Goal: Navigation & Orientation: Find specific page/section

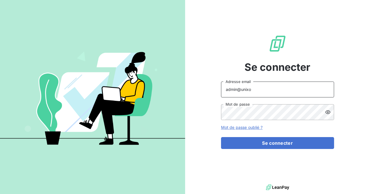
click at [264, 90] on input "admin@unixo" at bounding box center [277, 89] width 113 height 16
type input "admin@altecc"
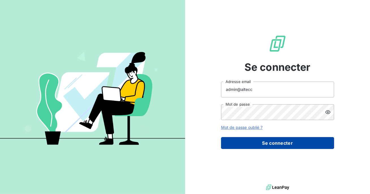
click at [265, 144] on button "Se connecter" at bounding box center [277, 143] width 113 height 12
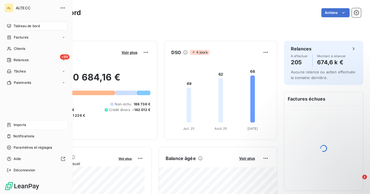
click at [19, 126] on span "Imports" at bounding box center [20, 124] width 12 height 5
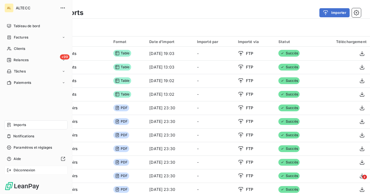
click at [26, 172] on div "Déconnexion" at bounding box center [36, 169] width 63 height 9
